Goal: Find specific page/section: Find specific page/section

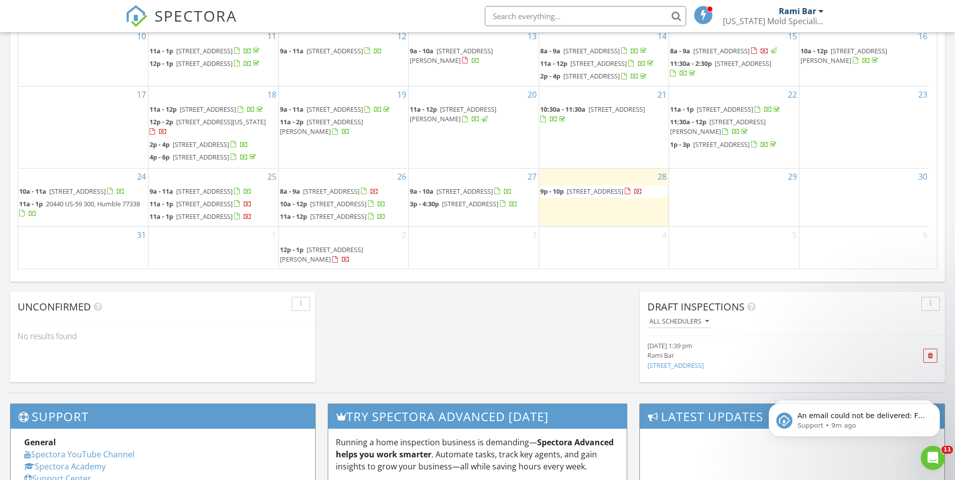
click at [576, 13] on input "text" at bounding box center [585, 16] width 201 height 20
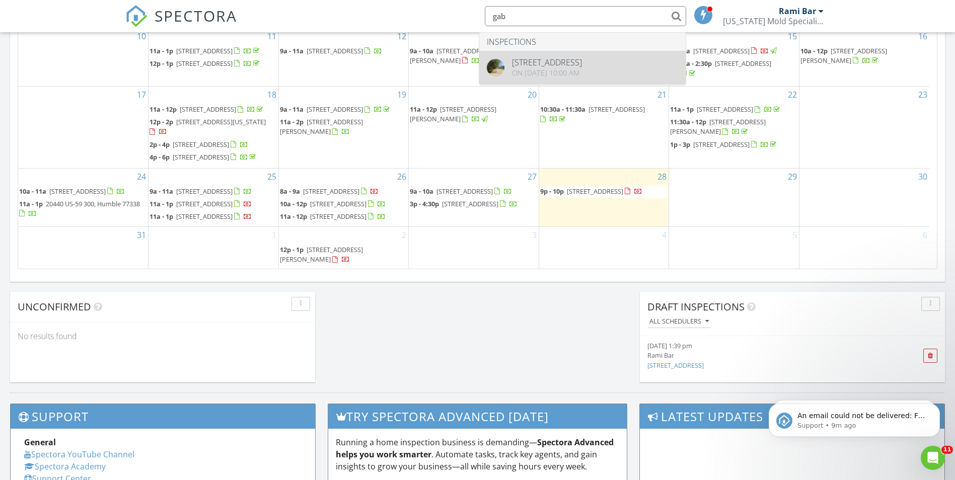
type input "gab"
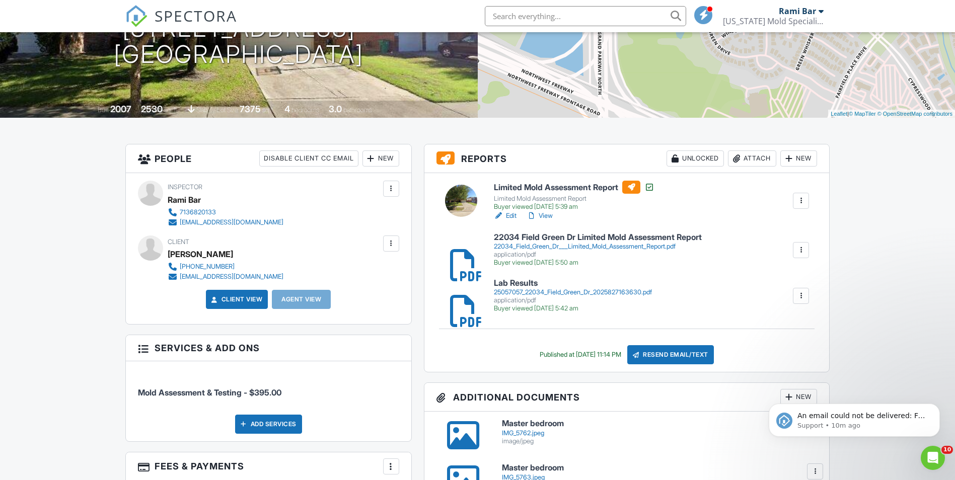
click at [606, 20] on input "text" at bounding box center [585, 16] width 201 height 20
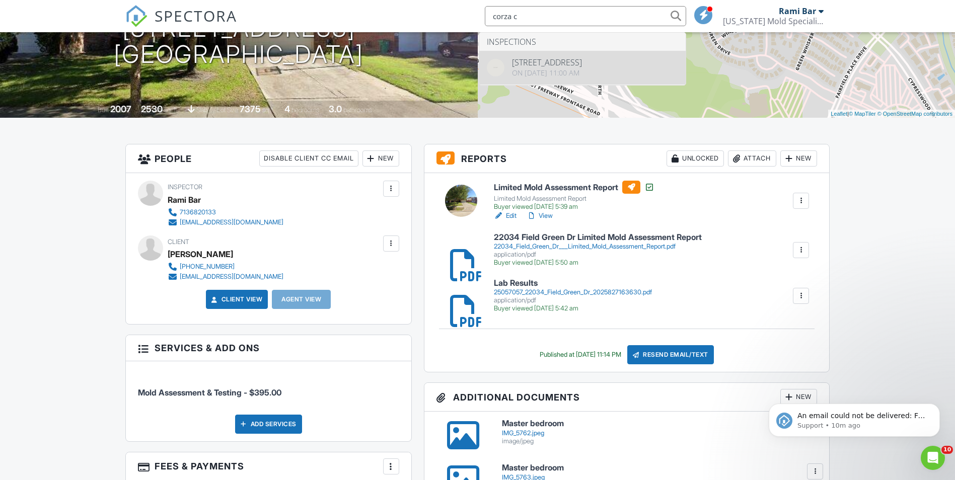
type input "corza c"
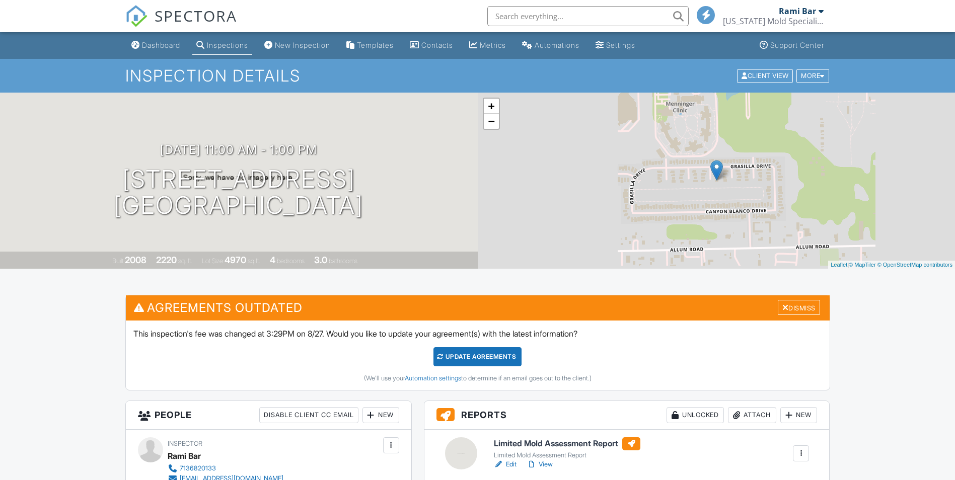
scroll to position [201, 0]
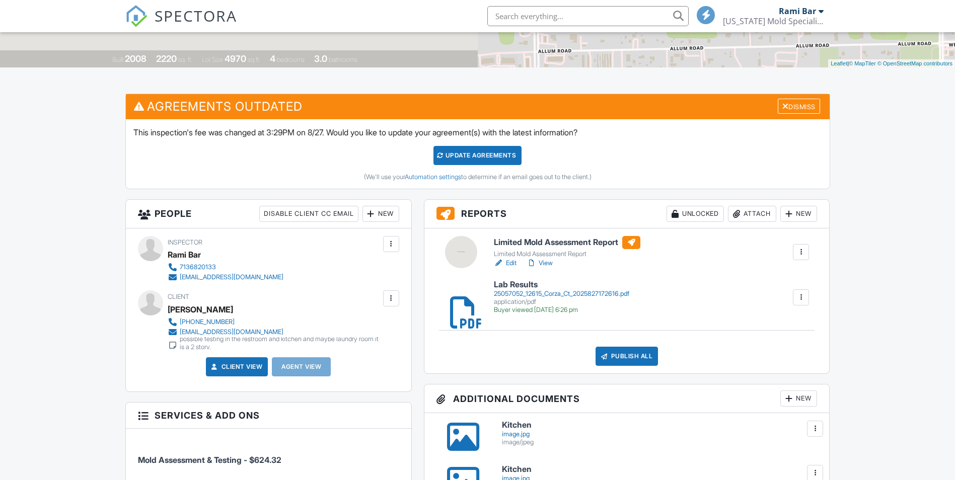
drag, startPoint x: 474, startPoint y: 312, endPoint x: 491, endPoint y: 300, distance: 20.7
click at [460, 303] on div at bounding box center [455, 298] width 10 height 10
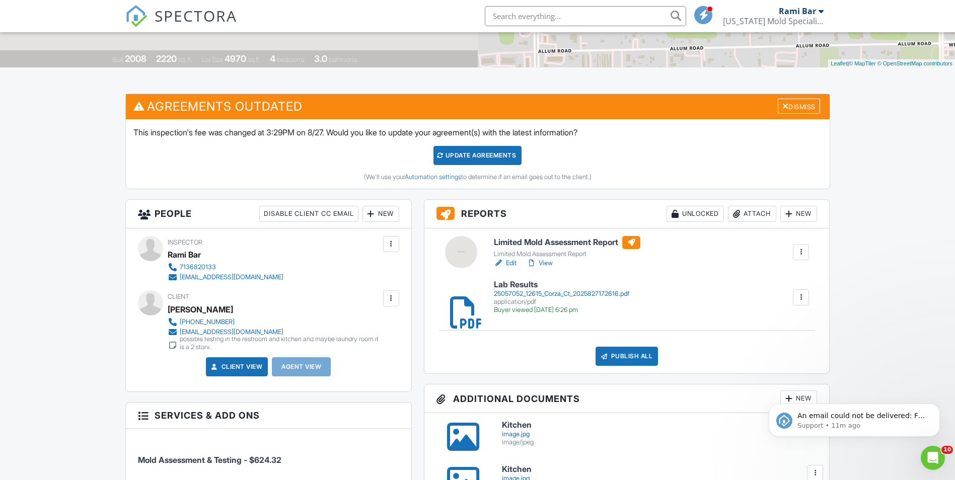
scroll to position [0, 0]
